Goal: Information Seeking & Learning: Check status

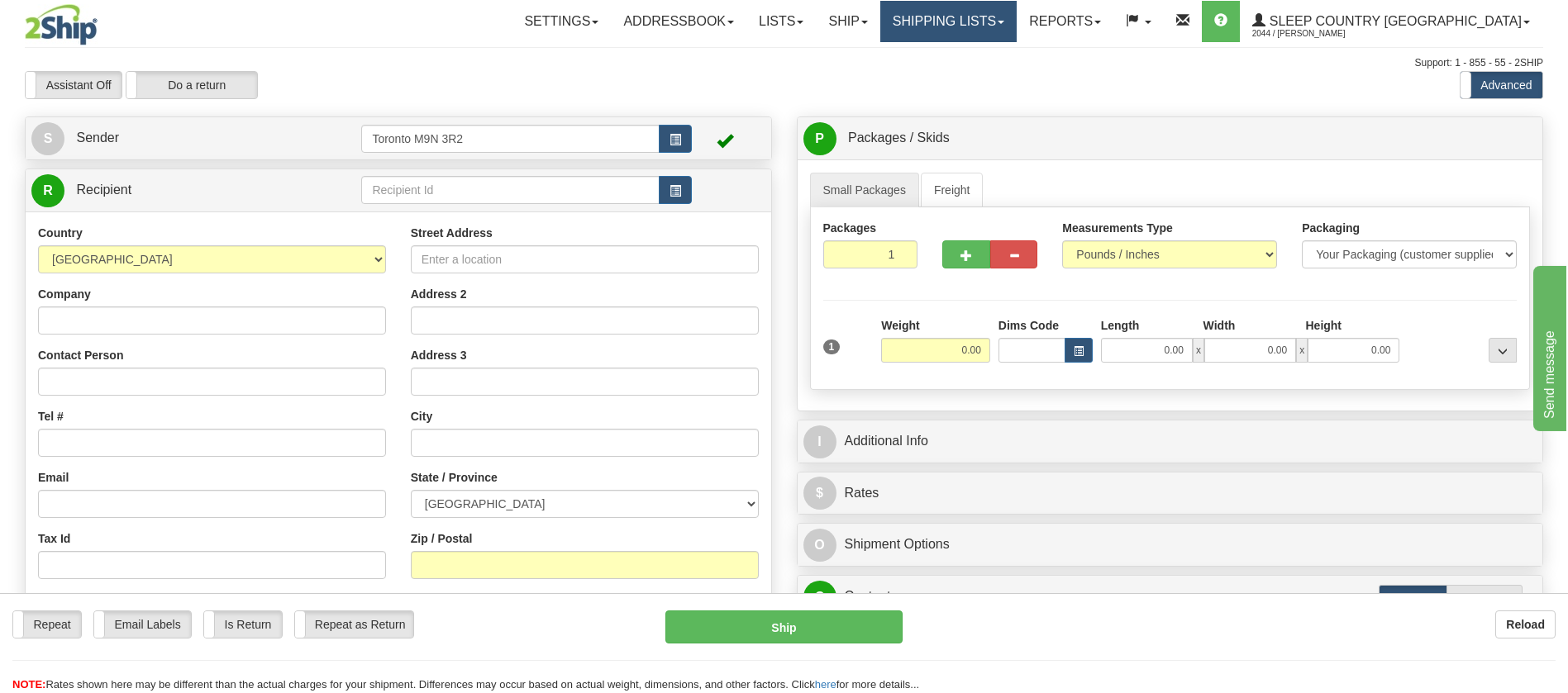
click at [1016, 29] on link "Shipping lists" at bounding box center [948, 21] width 137 height 42
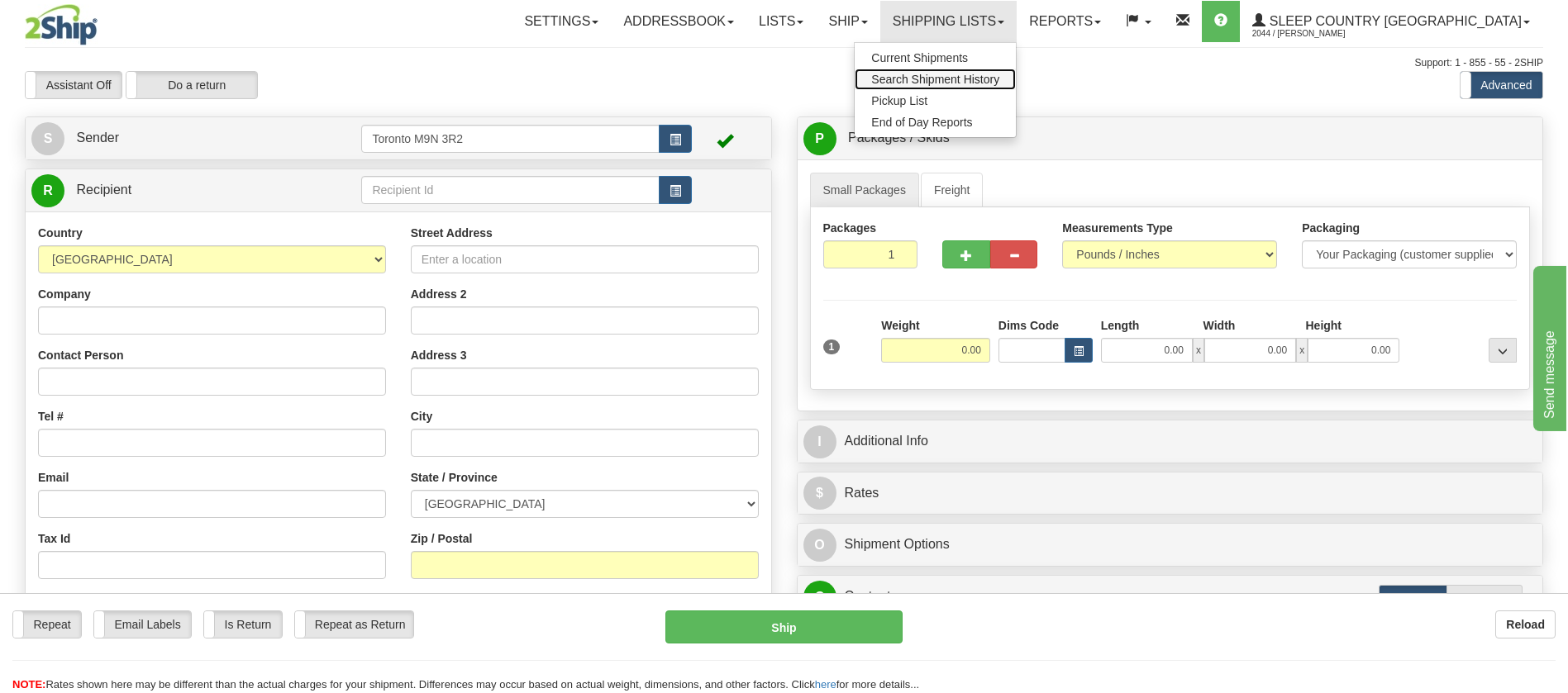
click at [1000, 79] on span "Search Shipment History" at bounding box center [935, 79] width 128 height 14
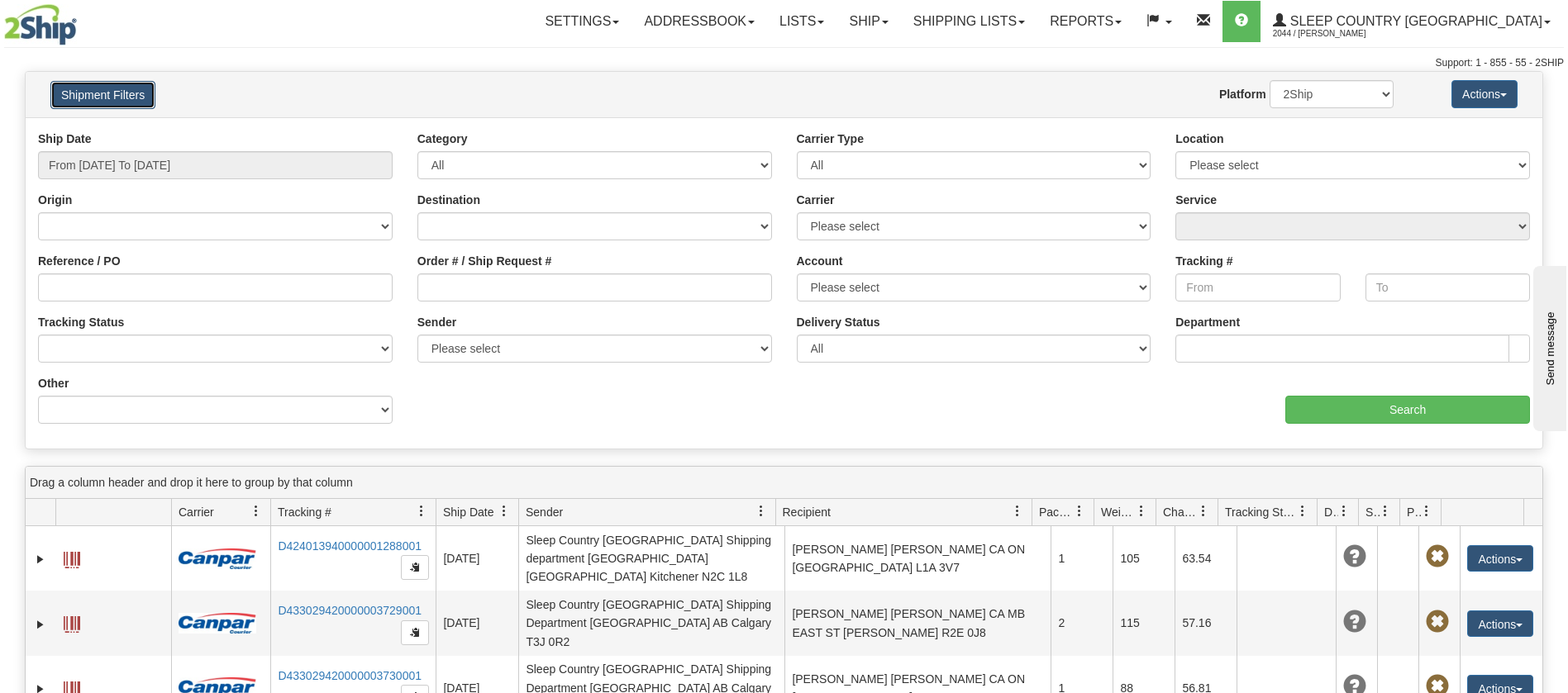
click at [126, 92] on button "Shipment Filters" at bounding box center [103, 95] width 105 height 28
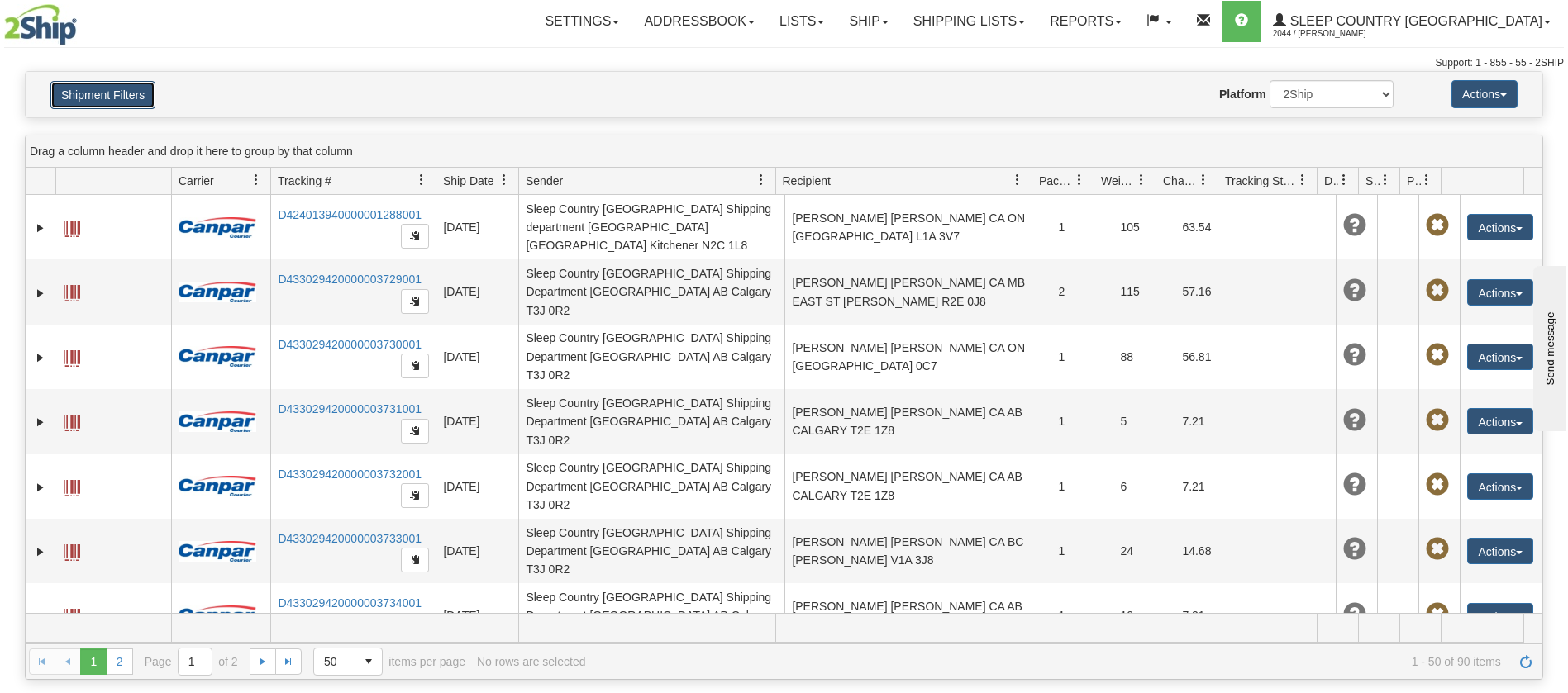
click at [119, 85] on button "Shipment Filters" at bounding box center [103, 95] width 105 height 28
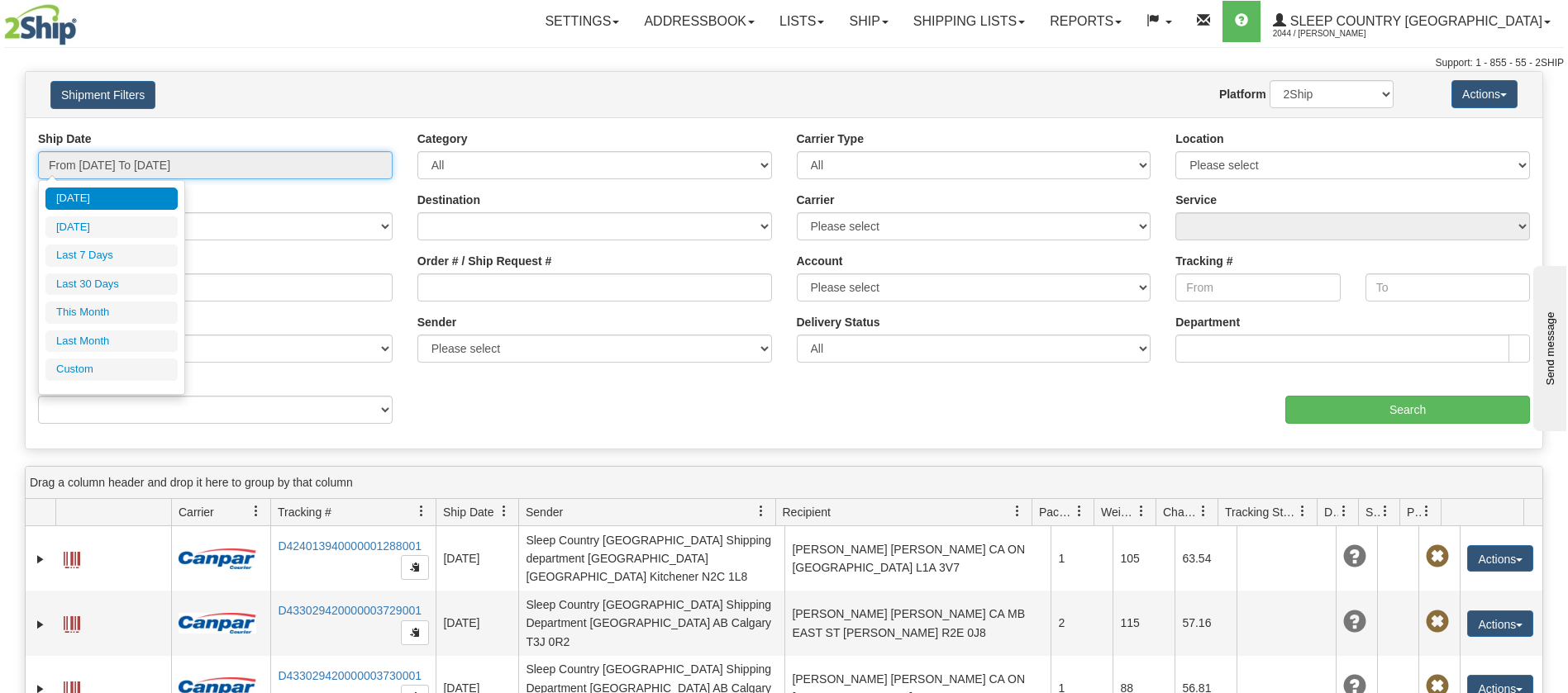
click at [132, 165] on input "From 08/23/2025 To 08/24/2025" at bounding box center [215, 165] width 355 height 28
click at [127, 277] on li "Last 30 Days" at bounding box center [112, 284] width 132 height 22
type input "From 07/26/2025 To 08/24/2025"
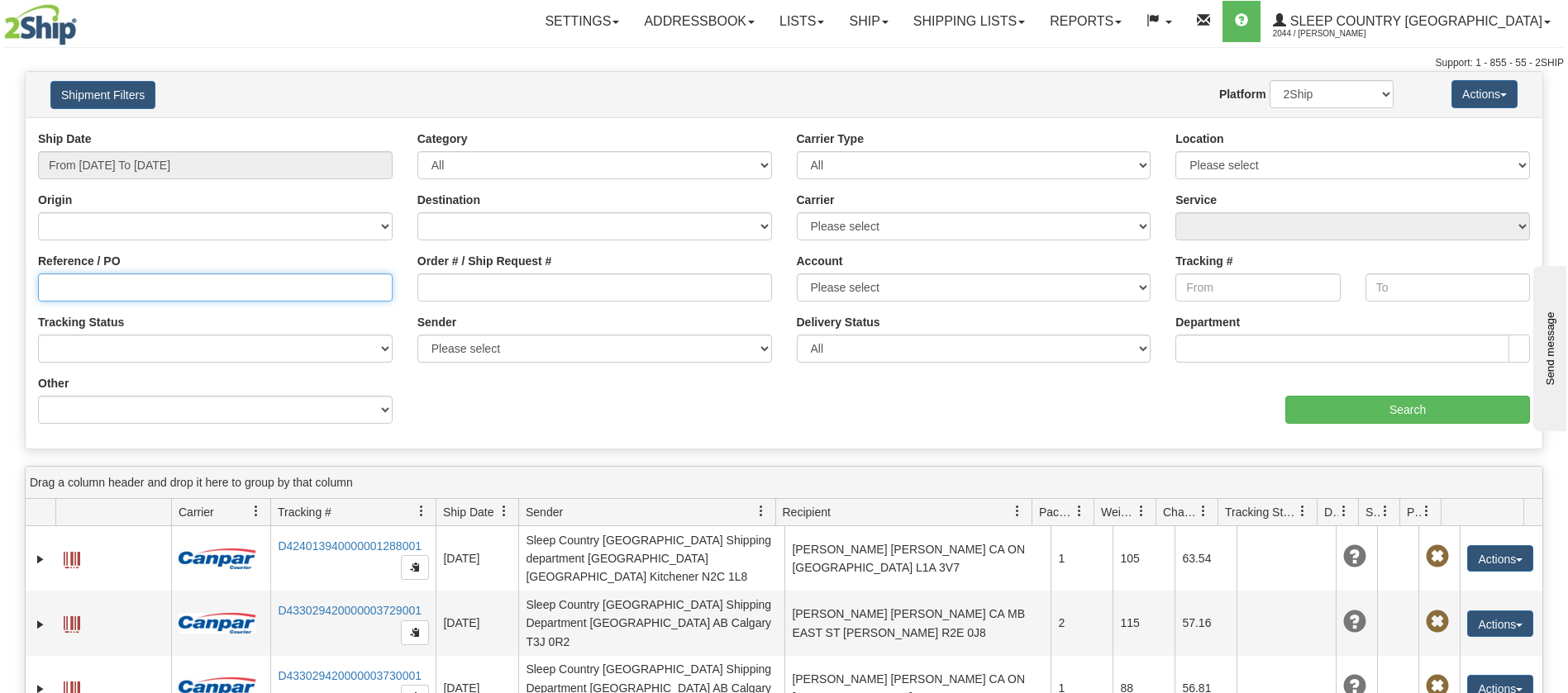
click at [127, 277] on input "Reference / PO" at bounding box center [215, 287] width 355 height 28
paste input "9000H981269"
type input "9000H981269"
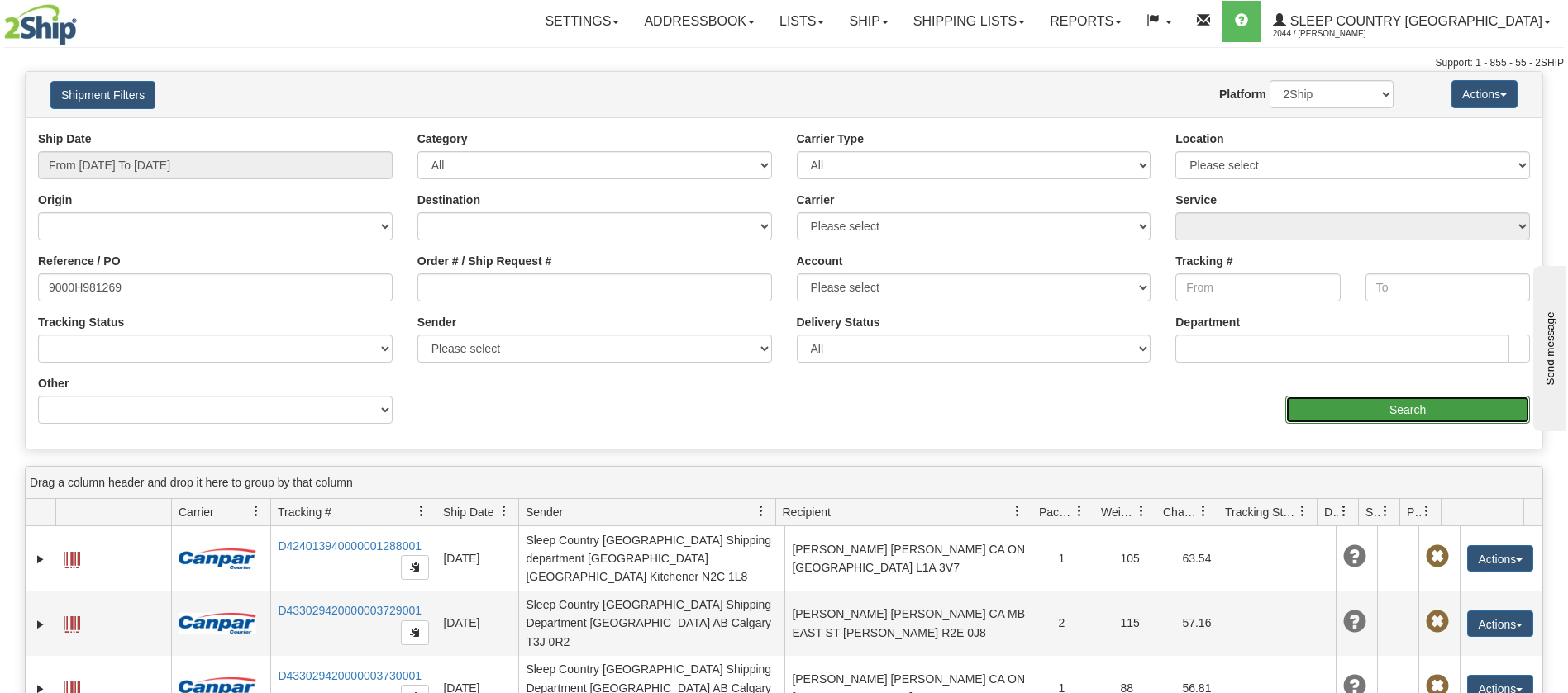
click at [1356, 416] on input "Search" at bounding box center [1407, 409] width 244 height 28
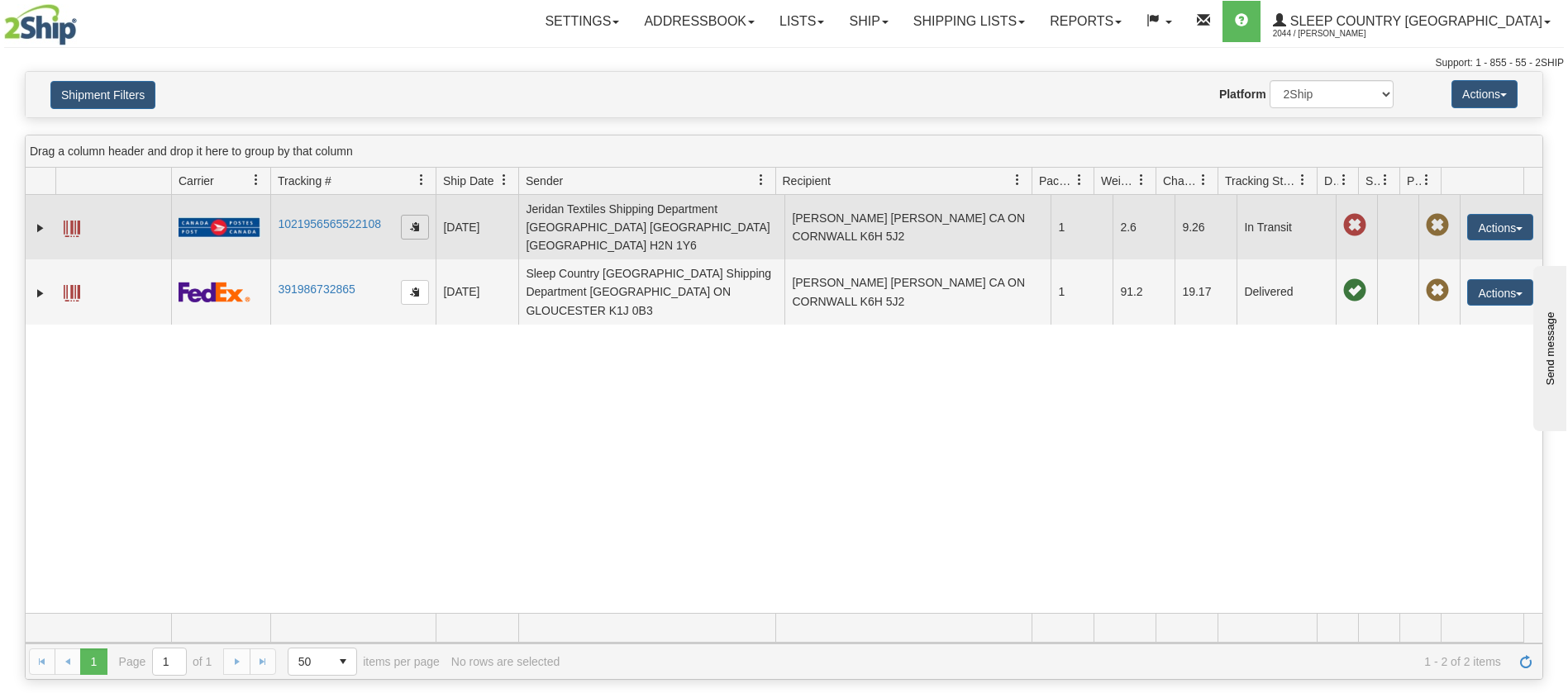
click at [411, 221] on span "button" at bounding box center [415, 226] width 10 height 10
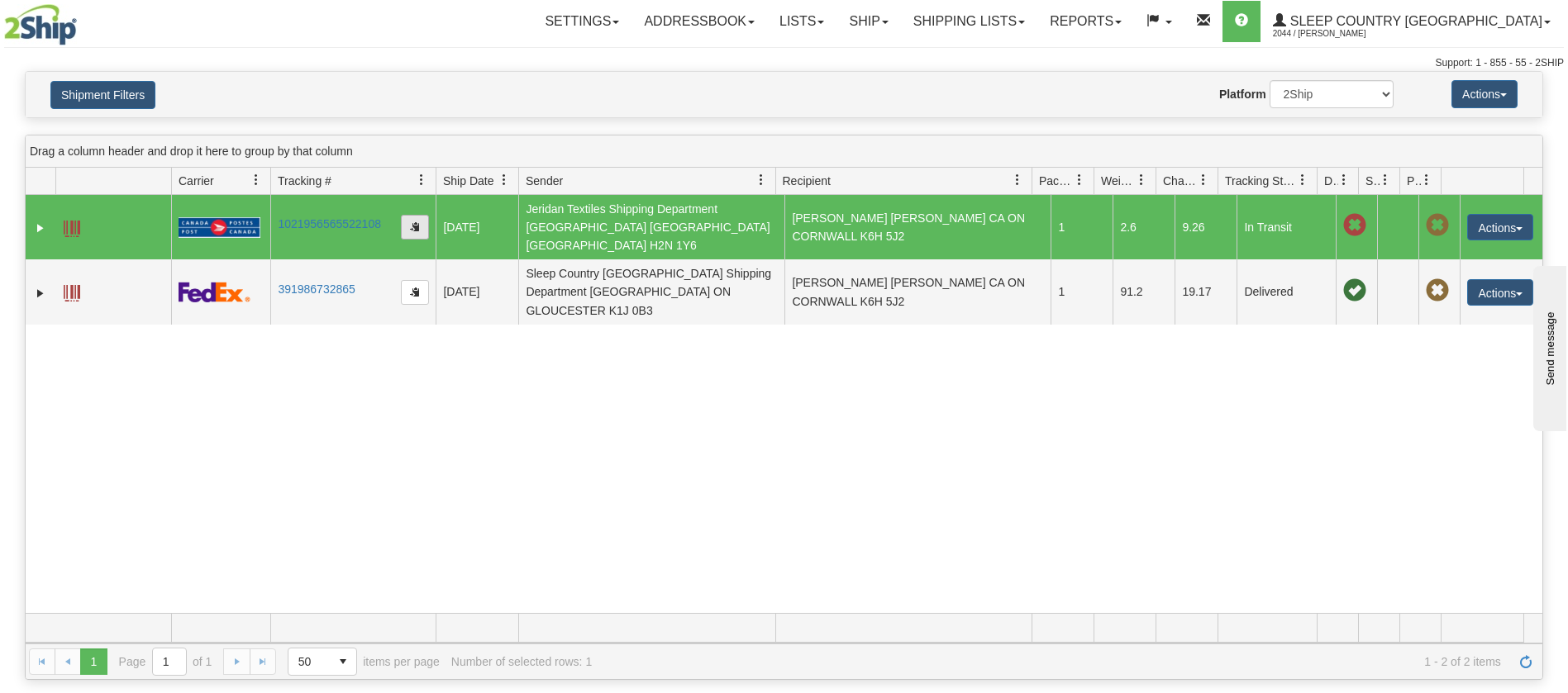
click at [417, 221] on span "button" at bounding box center [415, 226] width 10 height 10
click at [407, 218] on button "button" at bounding box center [414, 228] width 28 height 25
